Goal: Task Accomplishment & Management: Complete application form

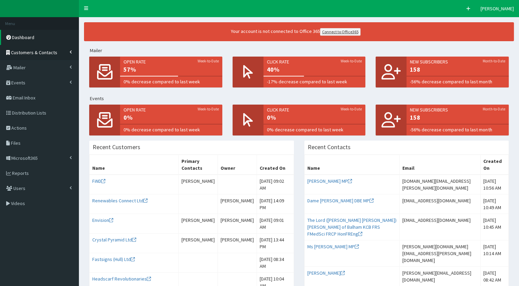
click at [72, 49] on link "Customers & Contacts" at bounding box center [39, 52] width 79 height 15
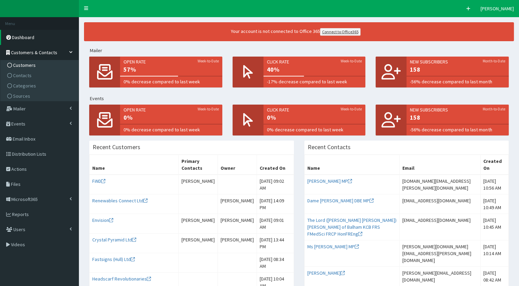
click at [46, 69] on link "Customers" at bounding box center [40, 65] width 77 height 10
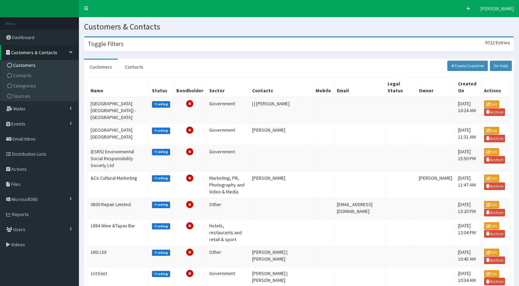
click at [129, 50] on div "Toggle Filters 9722 Entries" at bounding box center [298, 44] width 429 height 14
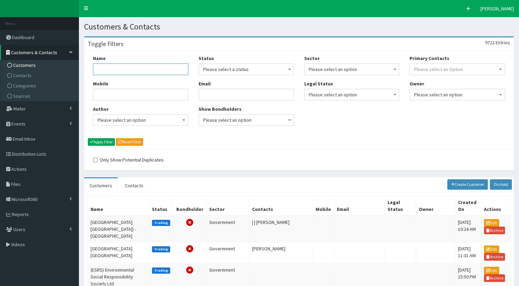
click at [108, 73] on input "Name" at bounding box center [140, 69] width 95 height 12
type input "know film"
click at [99, 144] on button "Apply Filter" at bounding box center [101, 142] width 27 height 8
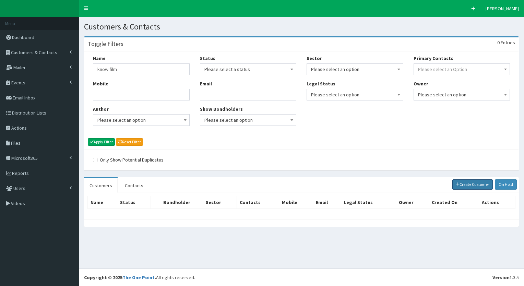
click at [471, 184] on link "Create Customer" at bounding box center [473, 185] width 41 height 10
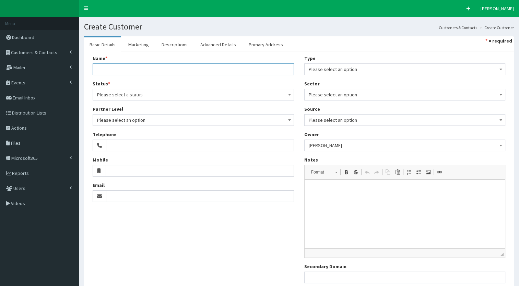
click at [102, 72] on input "Name *" at bounding box center [193, 69] width 201 height 12
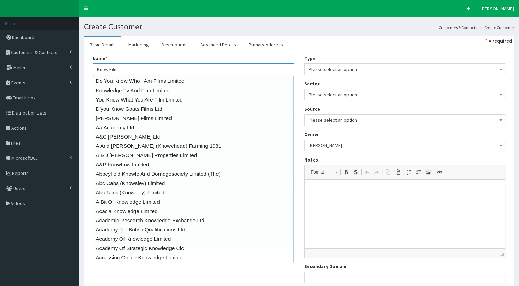
type input "Know Film"
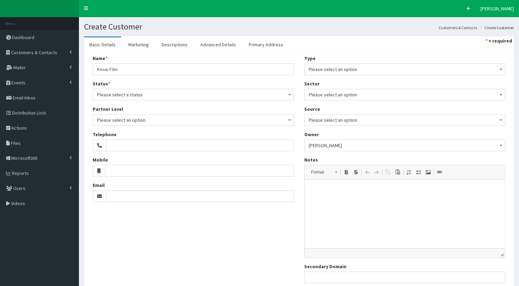
click at [87, 75] on div "Name * 20 results are available, use up and down arrow keys to navigate. Know F…" at bounding box center [299, 171] width 430 height 241
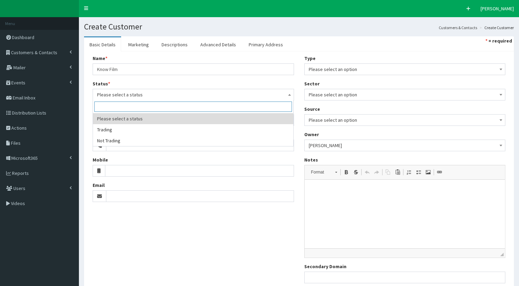
click at [119, 91] on span "Please select a status" at bounding box center [193, 95] width 193 height 10
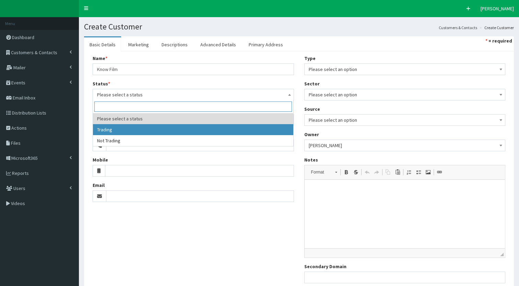
select select "1"
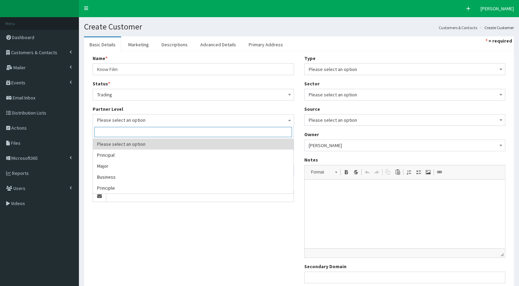
click at [104, 118] on span "Please select an option" at bounding box center [193, 120] width 193 height 10
click at [100, 126] on span at bounding box center [193, 132] width 200 height 13
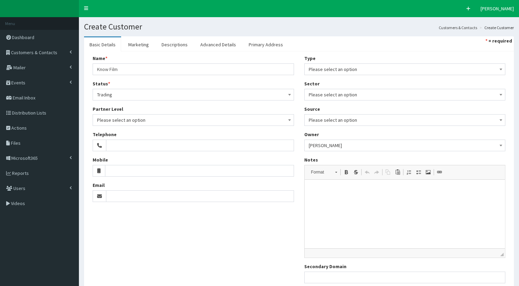
click at [88, 122] on div "Name * 20 results are available, use up and down arrow keys to navigate. Know F…" at bounding box center [194, 131] width 212 height 152
click at [315, 59] on div "Type Please select an option Business Consultant Contractor Developer Governmen…" at bounding box center [404, 65] width 201 height 20
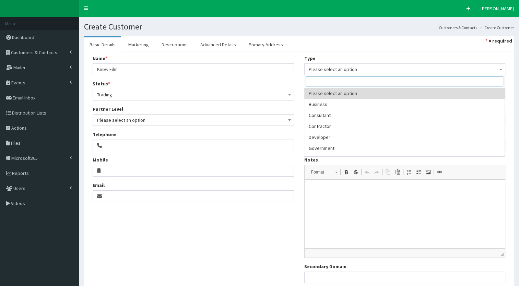
click at [315, 65] on span "Please select an option" at bounding box center [405, 70] width 193 height 10
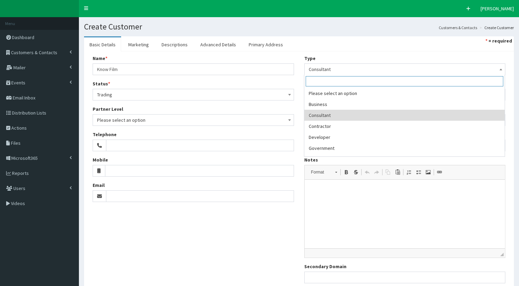
click at [316, 74] on span "Consultant" at bounding box center [404, 69] width 201 height 12
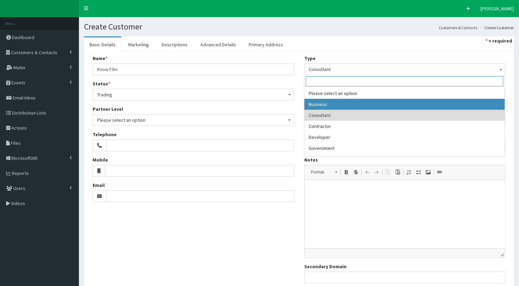
select select "1"
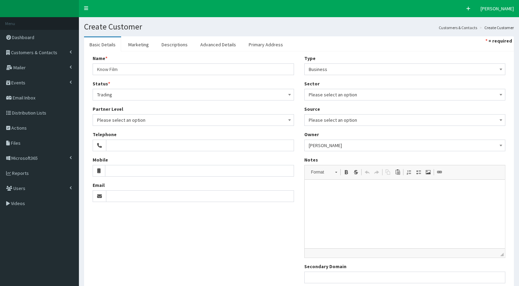
click at [310, 101] on div "Type Please select an option Business Consultant Contractor Developer Governmen…" at bounding box center [405, 172] width 212 height 234
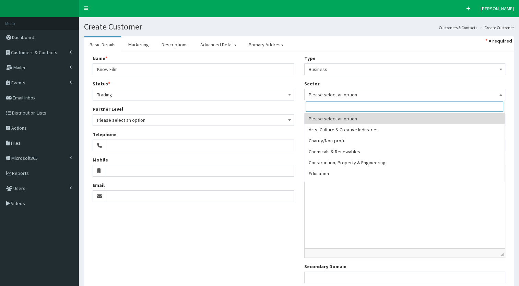
click at [311, 97] on span "Please select an option" at bounding box center [405, 95] width 193 height 10
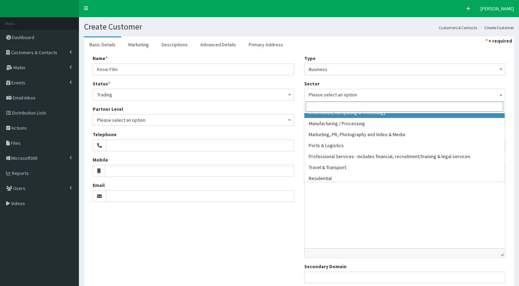
scroll to position [118, 0]
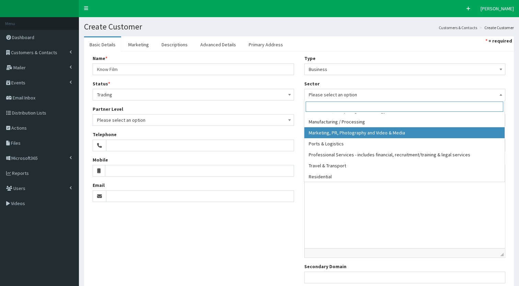
select select "12"
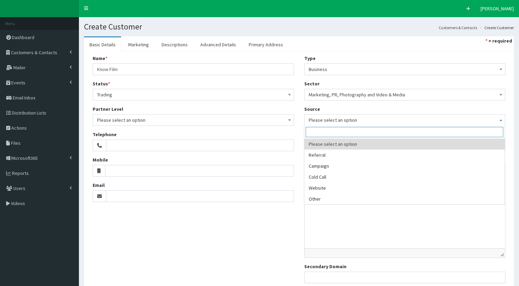
click at [319, 117] on span "Please select an option" at bounding box center [405, 120] width 193 height 10
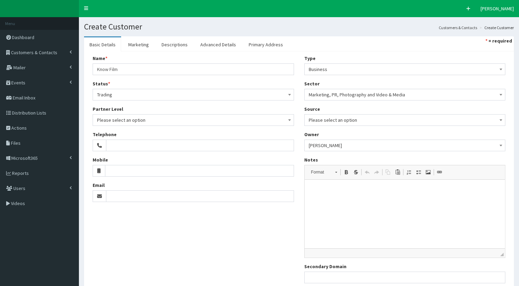
click at [298, 131] on div "Name * 20 results are available, use up and down arrow keys to navigate. Know F…" at bounding box center [194, 131] width 212 height 152
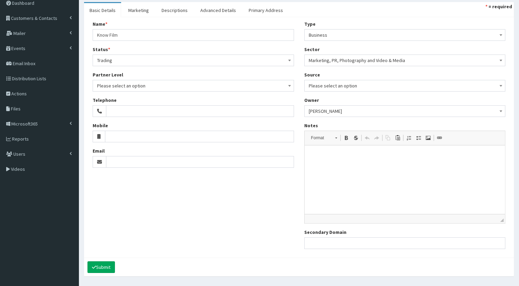
scroll to position [34, 0]
click at [222, 164] on input "Email" at bounding box center [200, 163] width 188 height 12
click at [132, 165] on input "Email" at bounding box center [200, 163] width 188 height 12
paste input "[EMAIL_ADDRESS][DOMAIN_NAME]"
type input "[EMAIL_ADDRESS][DOMAIN_NAME]"
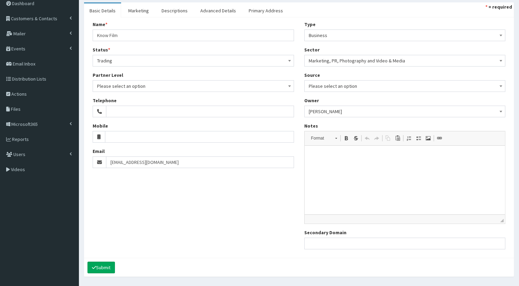
click at [180, 181] on div "Name * 20 results are available, use up and down arrow keys to navigate. Know F…" at bounding box center [299, 138] width 423 height 234
click at [106, 268] on button "Submit" at bounding box center [101, 268] width 27 height 12
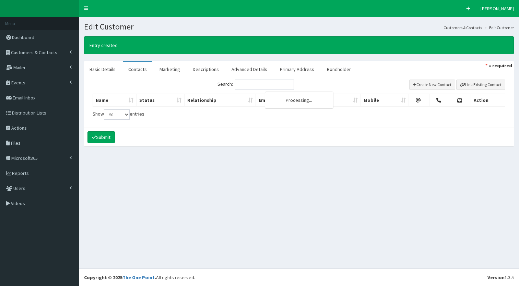
select select "50"
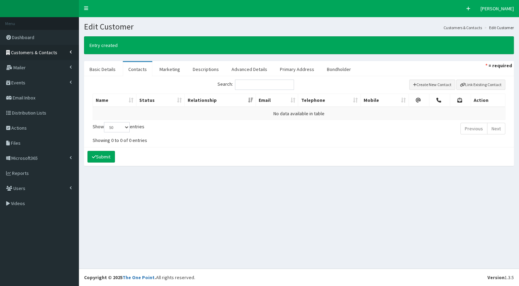
click at [70, 55] on link "Customers & Contacts" at bounding box center [39, 52] width 79 height 15
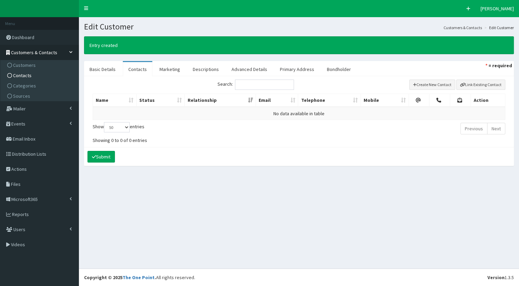
click at [35, 76] on link "Contacts" at bounding box center [40, 75] width 77 height 10
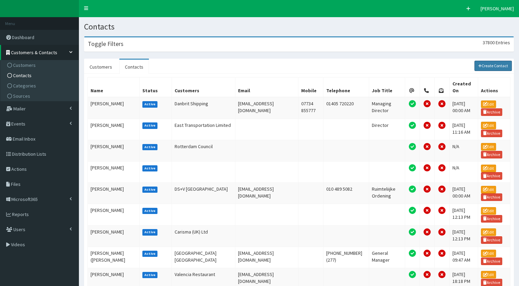
click at [491, 66] on link "Create Contact" at bounding box center [494, 66] width 38 height 10
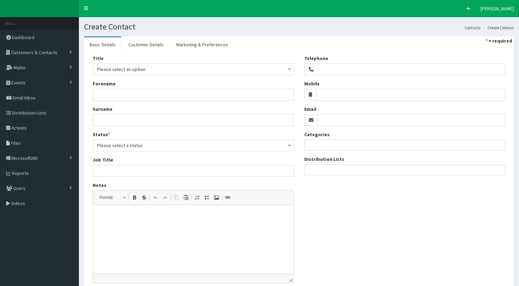
select select
click at [114, 100] on div "Title Please select an option Mr Mrs Ms Miss Dr MP QC MBE MEP CBE Cllr Professo…" at bounding box center [194, 172] width 212 height 234
click at [109, 97] on input "Forename" at bounding box center [193, 95] width 201 height 12
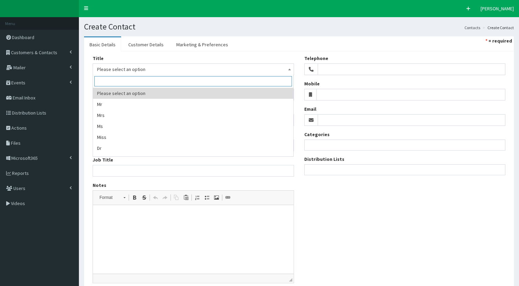
click at [102, 70] on span "Please select an option" at bounding box center [193, 70] width 193 height 10
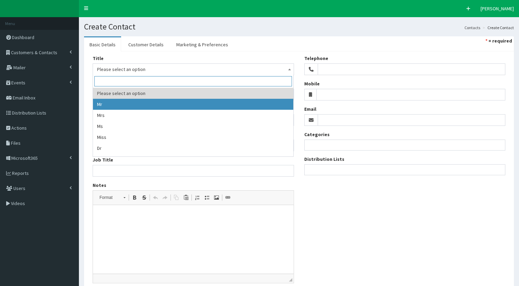
select select "1"
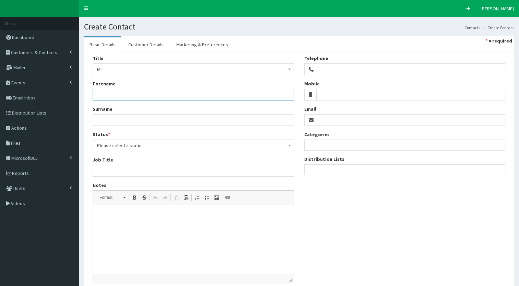
click at [101, 96] on input "Forename" at bounding box center [193, 95] width 201 height 12
type input "Luke"
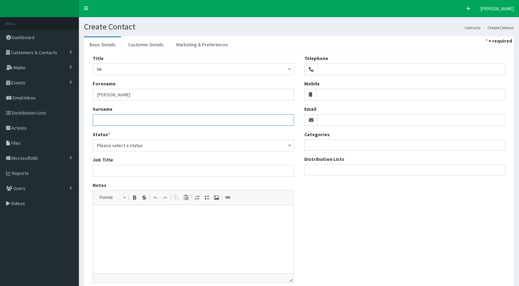
click at [98, 120] on input "Surname" at bounding box center [193, 120] width 201 height 12
type input "Drewery"
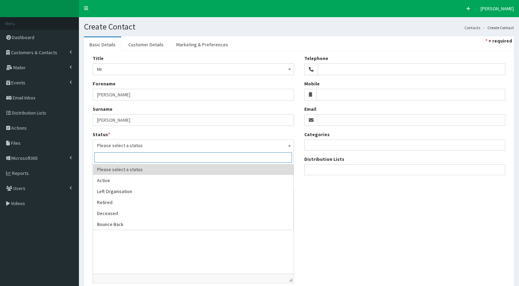
click at [108, 143] on span "Please select a status" at bounding box center [193, 146] width 193 height 10
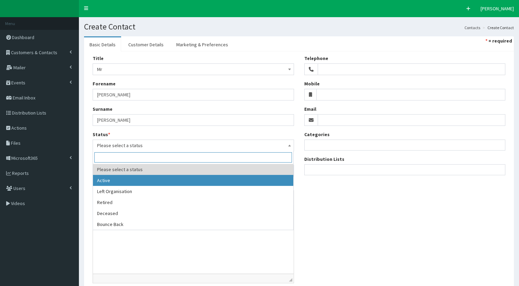
select select "1"
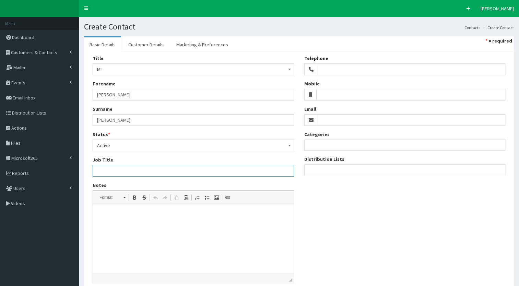
click at [105, 171] on input "Job Title" at bounding box center [193, 171] width 201 height 12
type input "Director"
click at [324, 126] on input "Email" at bounding box center [412, 120] width 188 height 12
paste input "mailto:luke@know.film"
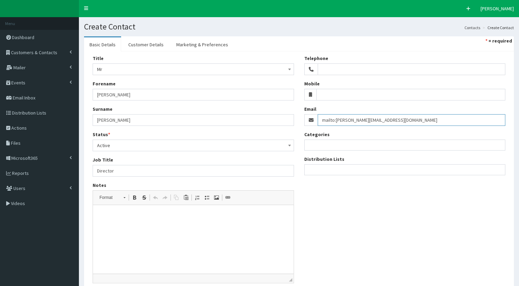
click at [337, 118] on input "mailto:luke@know.film" at bounding box center [412, 120] width 188 height 12
type input "luke@know.film"
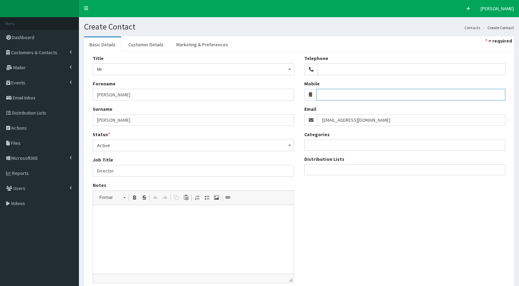
click at [326, 91] on input "Mobile" at bounding box center [410, 95] width 189 height 12
paste input "07702 685084"
type input "07702 685084"
click at [310, 141] on li at bounding box center [309, 144] width 4 height 9
click at [136, 39] on link "Customer Details" at bounding box center [146, 44] width 46 height 14
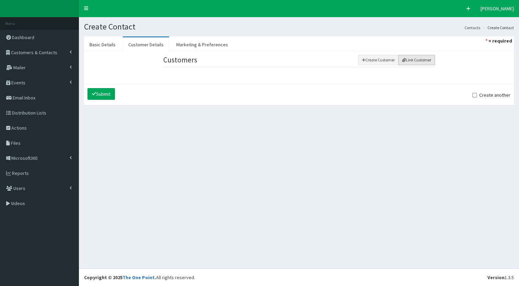
click at [423, 60] on button "Link Customer" at bounding box center [417, 60] width 37 height 10
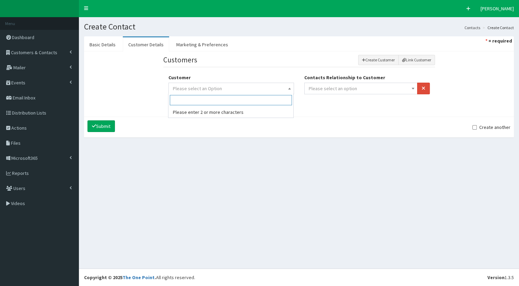
click at [255, 87] on span "Please select an Option" at bounding box center [231, 89] width 117 height 10
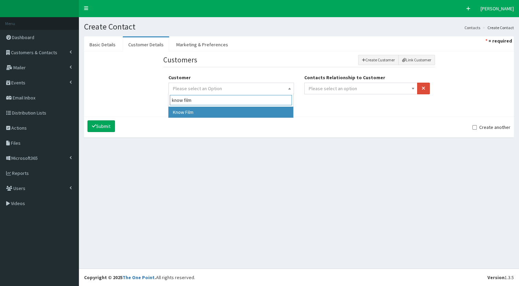
type input "know film"
select select "49269"
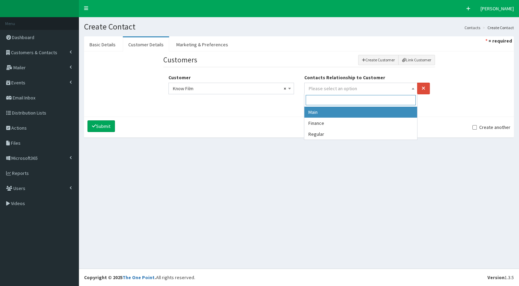
click at [310, 89] on span "Please select an option" at bounding box center [333, 88] width 48 height 6
select select "1"
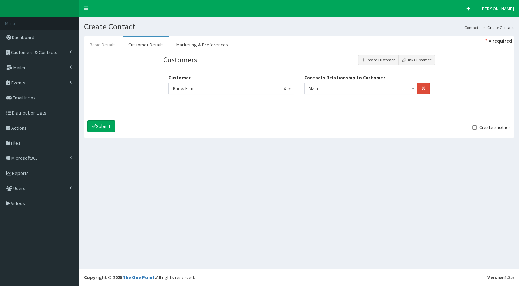
click at [96, 43] on link "Basic Details" at bounding box center [102, 44] width 37 height 14
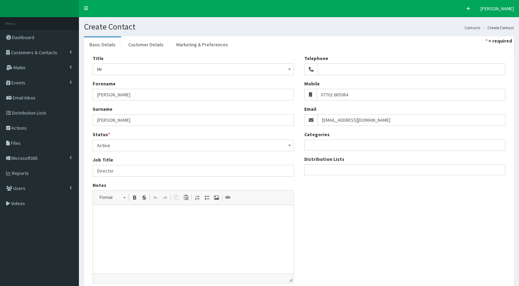
scroll to position [56, 0]
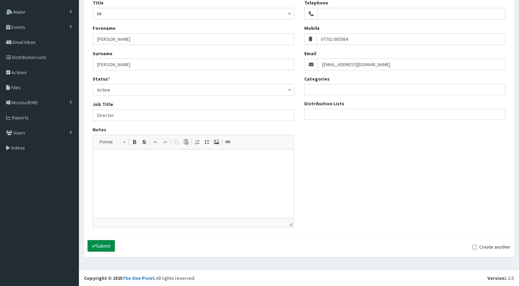
click at [100, 246] on button "Submit" at bounding box center [101, 246] width 27 height 12
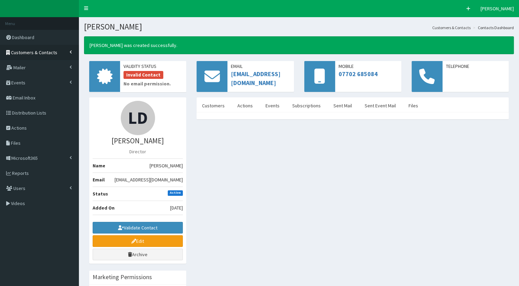
click at [38, 48] on link "Customers & Contacts" at bounding box center [39, 52] width 79 height 15
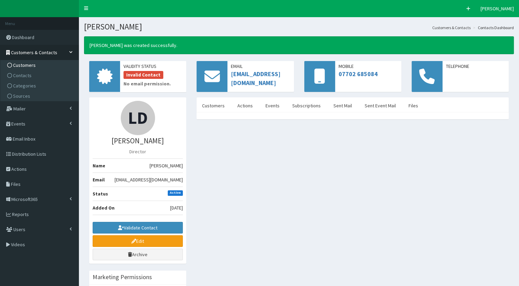
click at [25, 68] on span "Customers" at bounding box center [24, 65] width 23 height 6
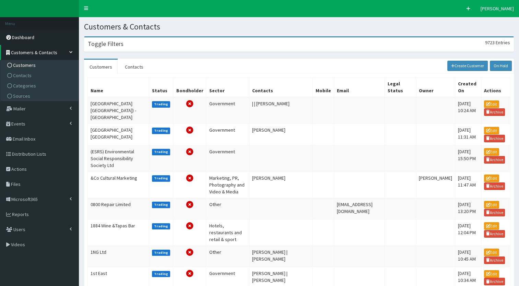
click at [23, 35] on span "Dashboard" at bounding box center [23, 37] width 22 height 6
click at [22, 48] on link "Customers & Contacts" at bounding box center [39, 52] width 79 height 15
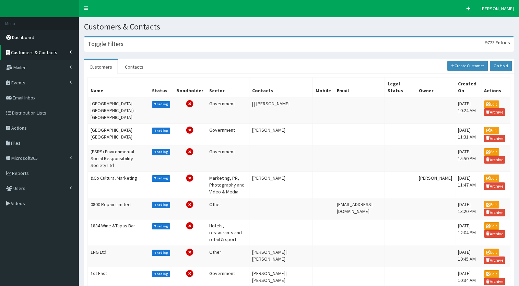
click at [18, 43] on link "Dashboard" at bounding box center [39, 37] width 79 height 15
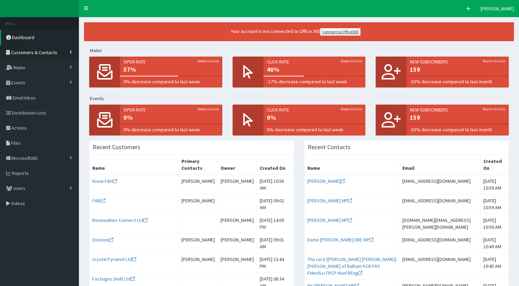
click at [73, 55] on link "Customers & Contacts" at bounding box center [39, 52] width 79 height 15
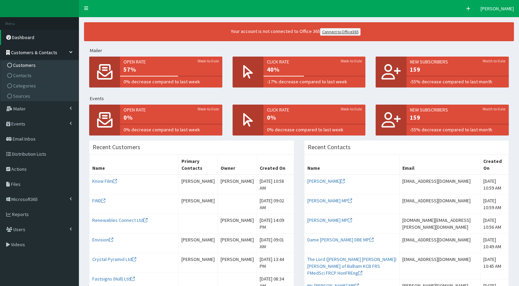
click at [36, 65] on link "Customers" at bounding box center [40, 65] width 77 height 10
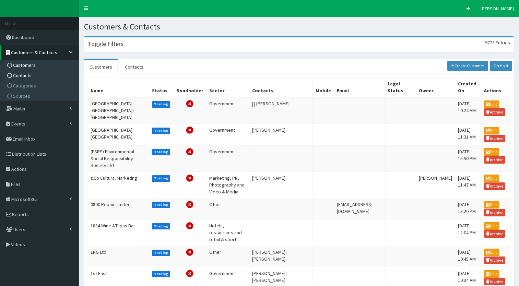
click at [18, 74] on span "Contacts" at bounding box center [22, 75] width 19 height 6
